Goal: Find specific page/section

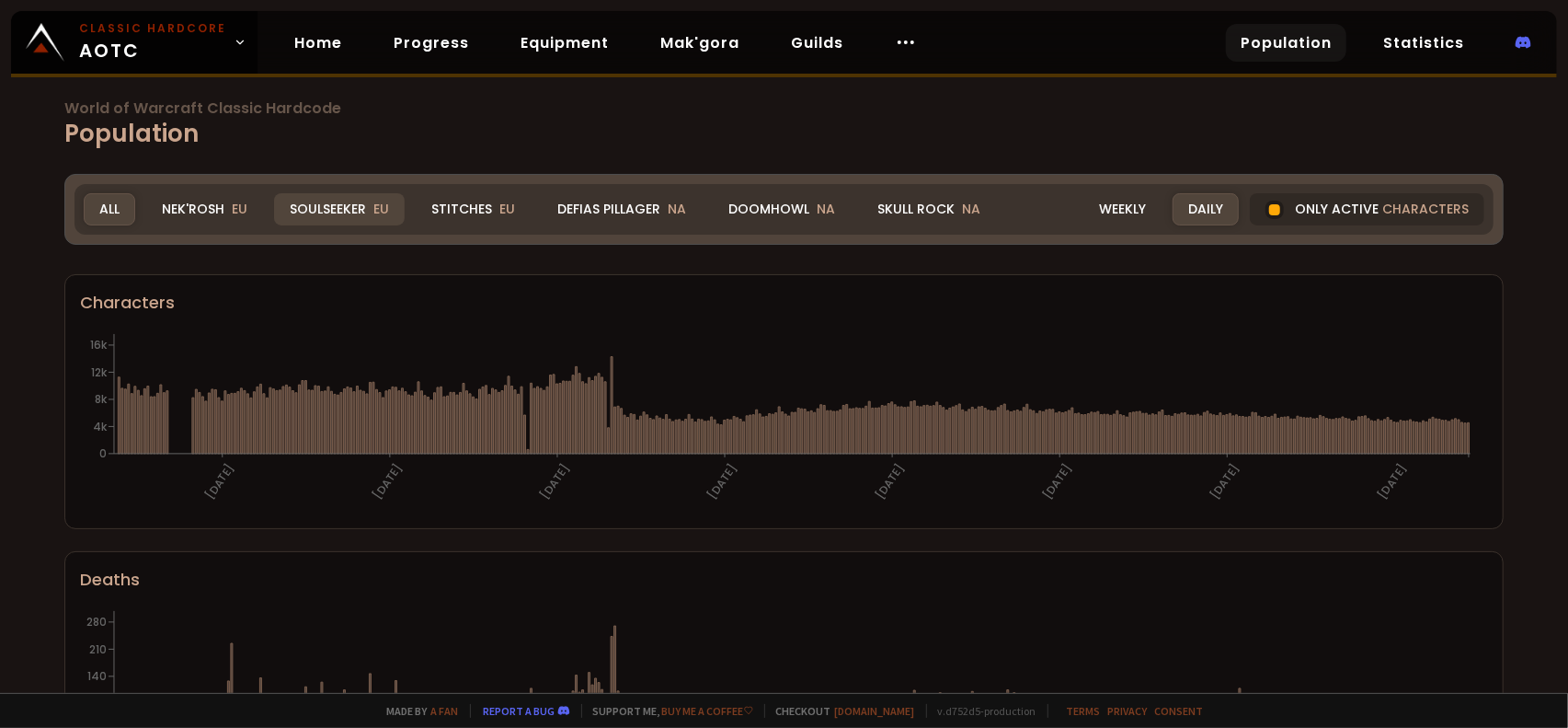
click at [318, 208] on div "Soulseeker EU" at bounding box center [339, 209] width 130 height 32
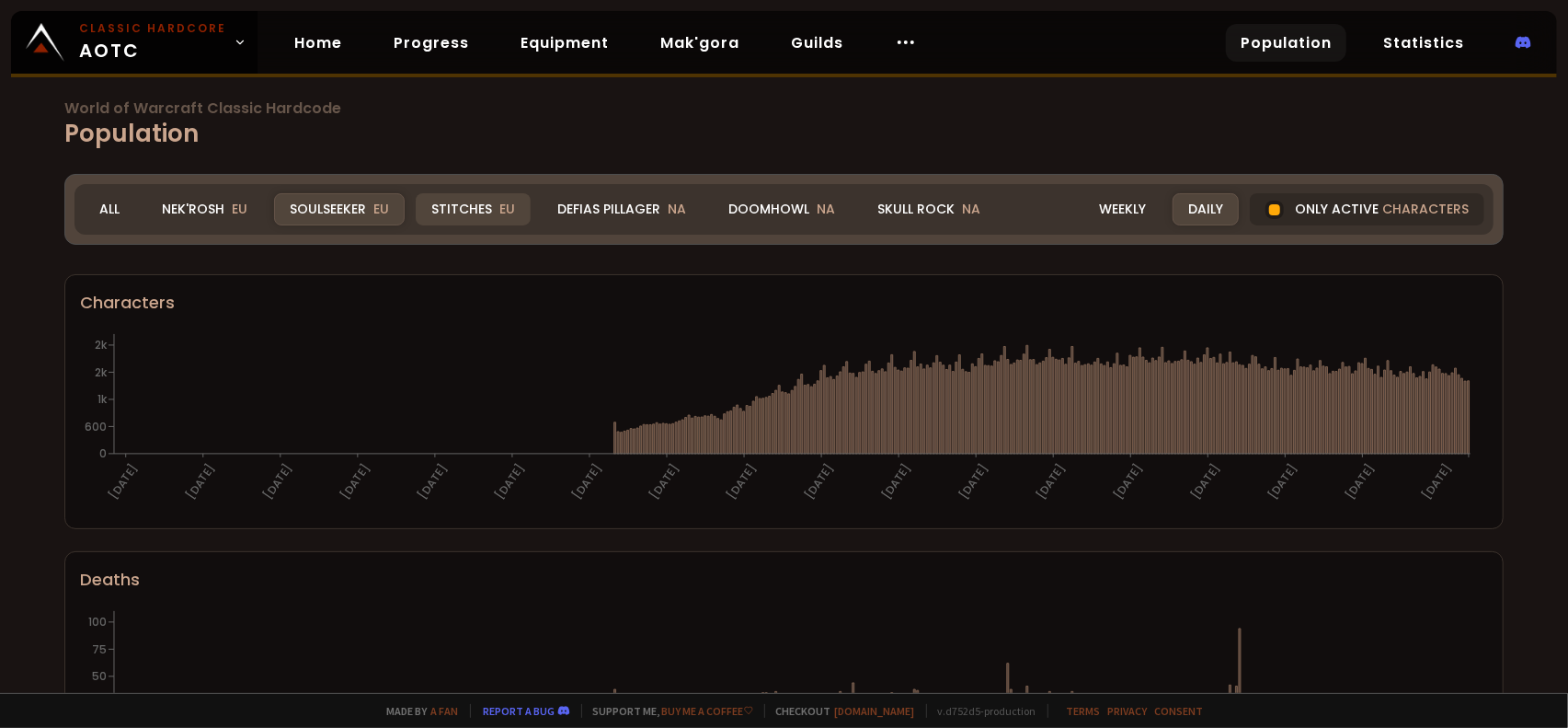
click at [440, 213] on div "Stitches EU" at bounding box center [473, 209] width 115 height 32
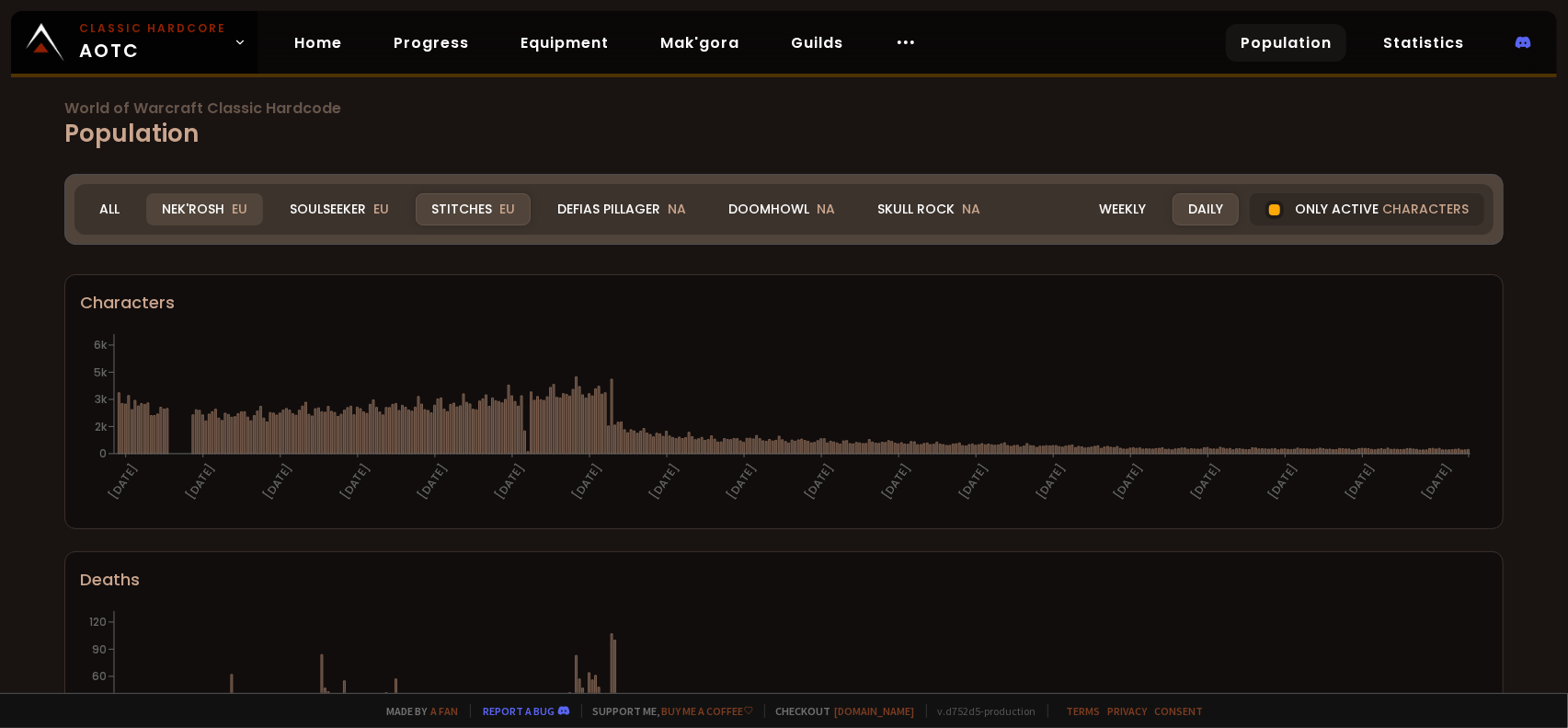
click at [231, 201] on span "EU" at bounding box center [239, 209] width 16 height 19
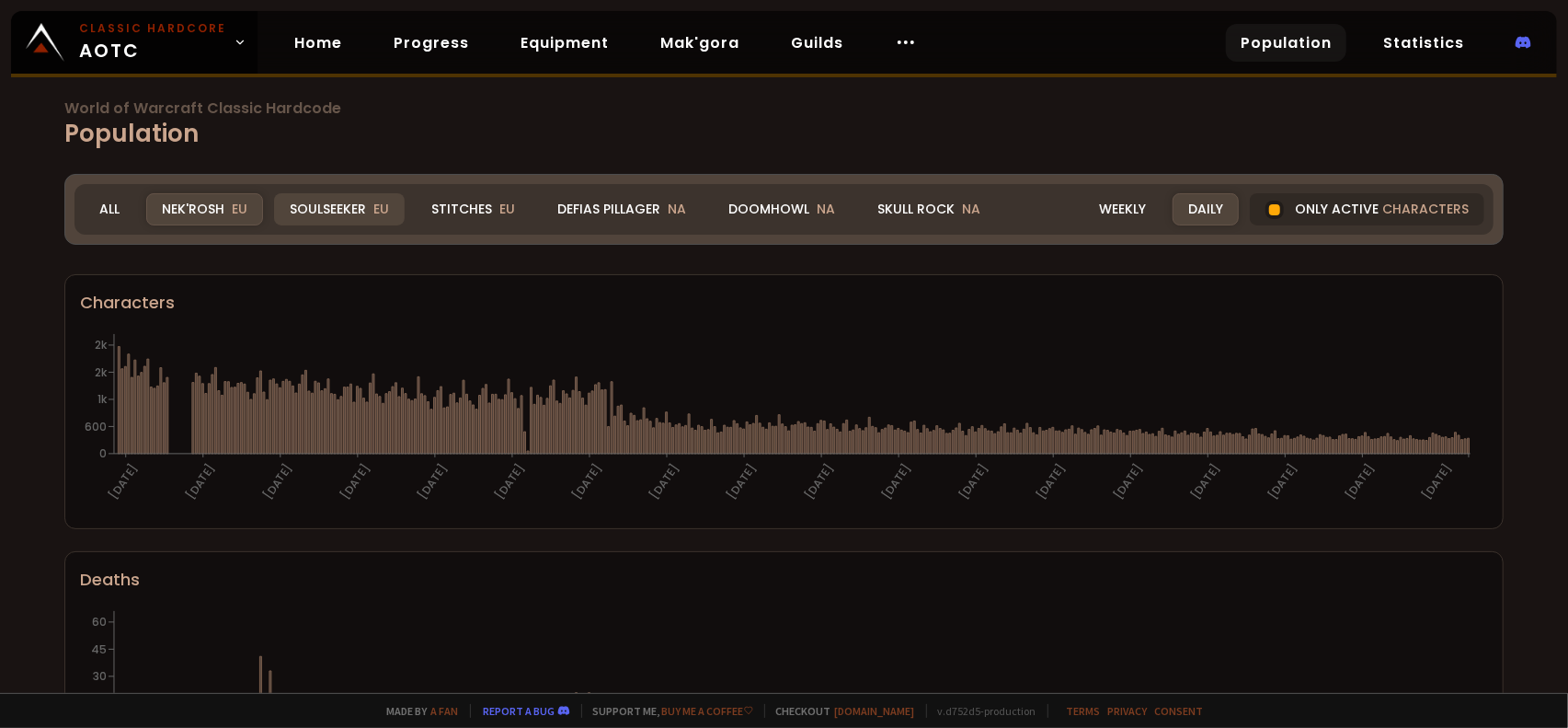
click at [297, 218] on div "Soulseeker EU" at bounding box center [339, 209] width 130 height 32
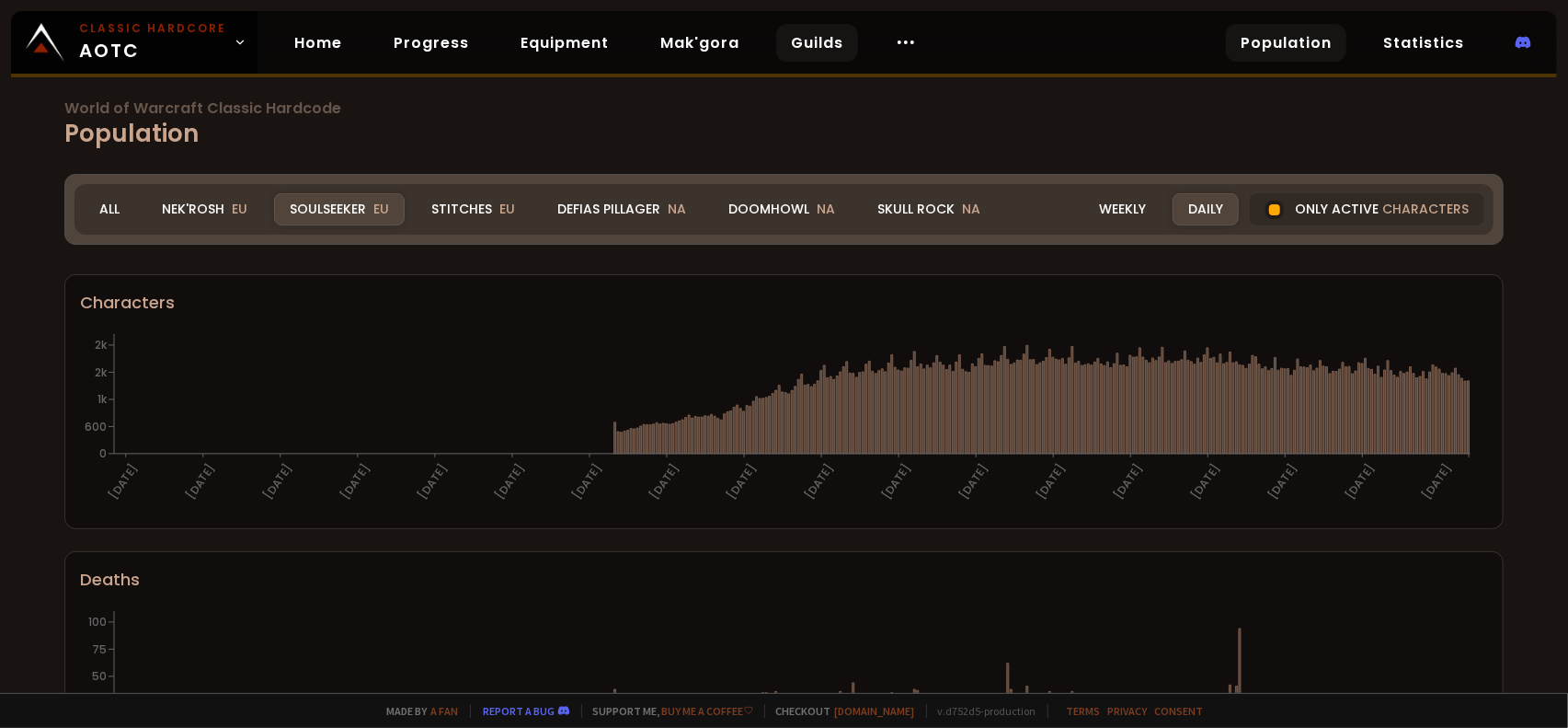
click at [814, 38] on link "Guilds" at bounding box center [817, 43] width 81 height 37
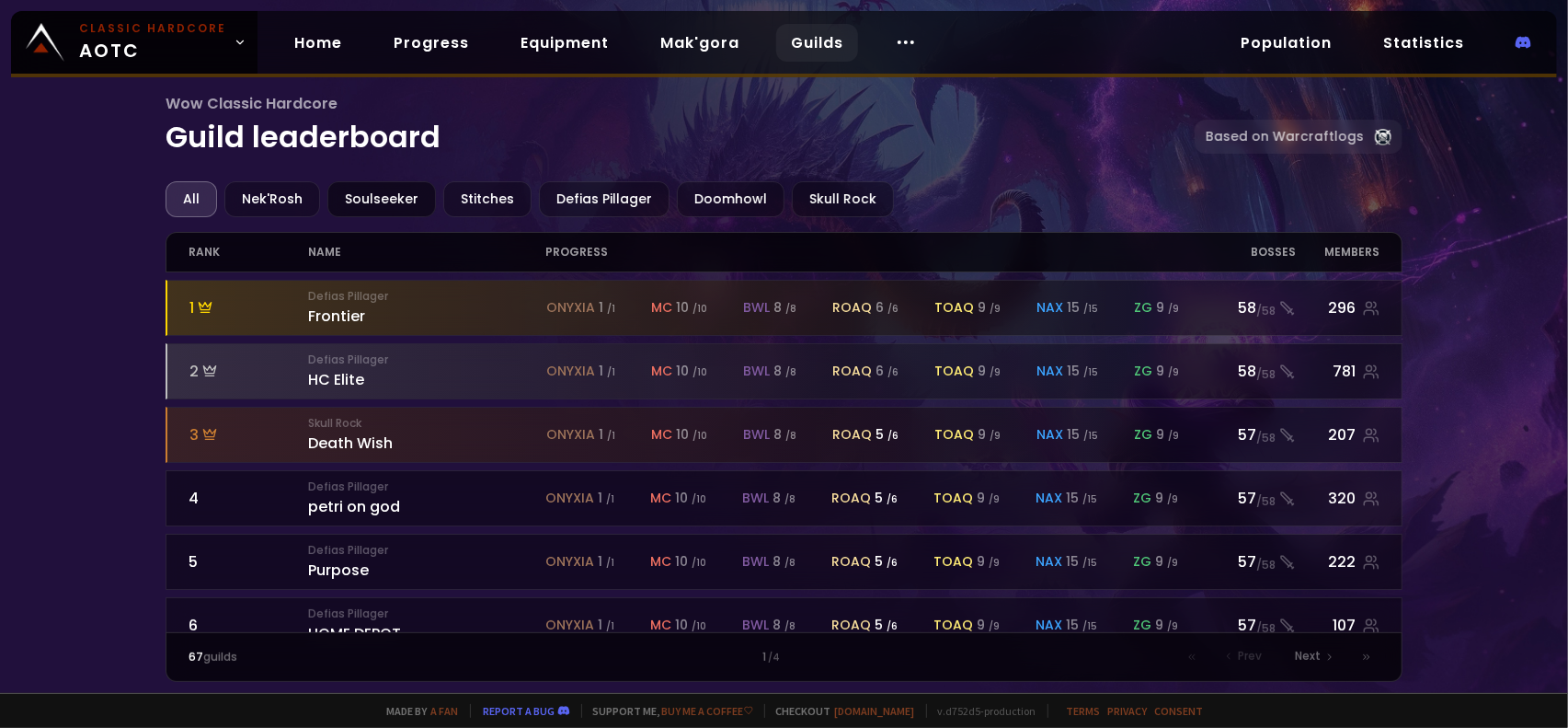
click at [348, 197] on div "Soulseeker" at bounding box center [382, 199] width 109 height 36
